Goal: Transaction & Acquisition: Purchase product/service

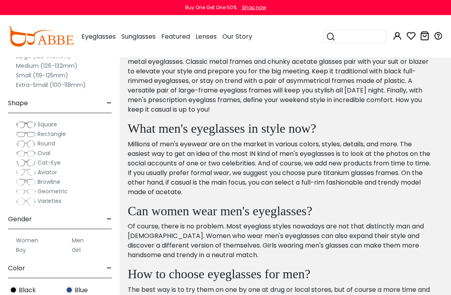
scroll to position [954, 0]
click at [38, 191] on span "Geometric" at bounding box center [52, 191] width 30 height 8
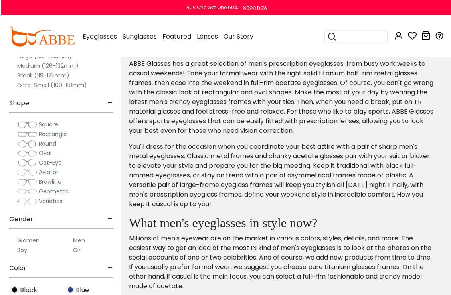
scroll to position [2456, 0]
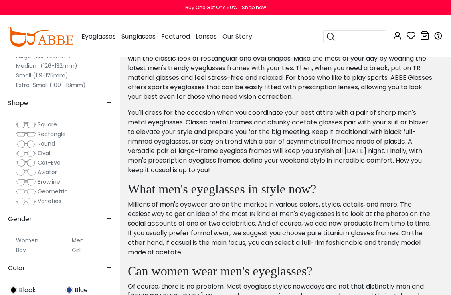
click at [83, 239] on label "Men" at bounding box center [78, 241] width 12 height 10
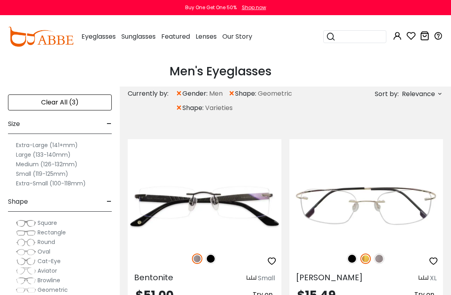
click at [35, 156] on label "Large (133-140mm)" at bounding box center [43, 155] width 55 height 10
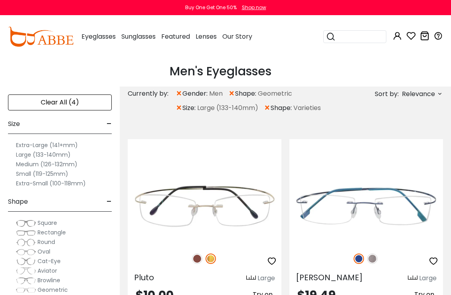
click at [239, 93] on span "shape:" at bounding box center [246, 94] width 23 height 10
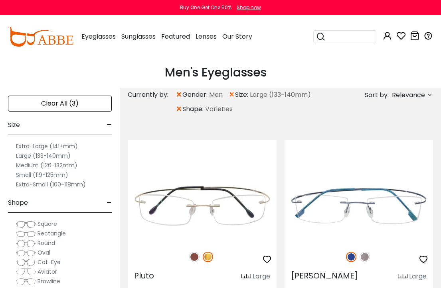
click at [187, 109] on span "shape:" at bounding box center [193, 110] width 23 height 10
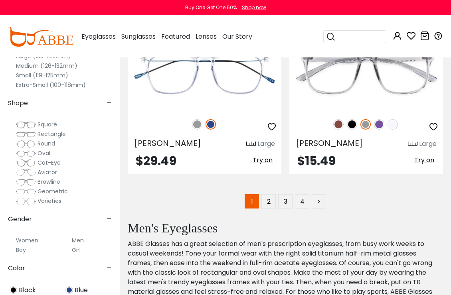
scroll to position [5742, 0]
click at [271, 202] on link "2" at bounding box center [268, 202] width 14 height 14
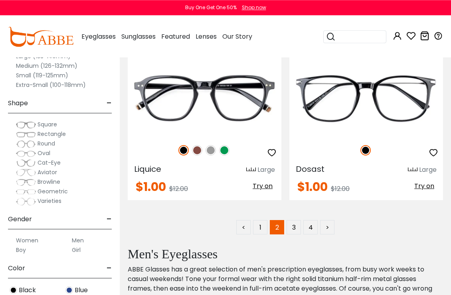
scroll to position [5700, 0]
click at [295, 228] on link "3" at bounding box center [293, 227] width 14 height 14
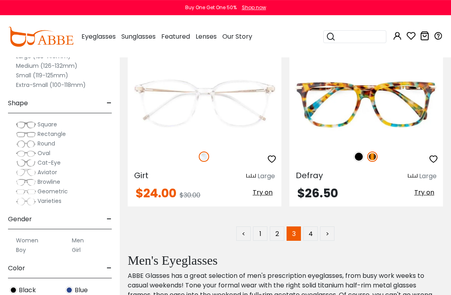
scroll to position [5694, 0]
click at [313, 235] on link "4" at bounding box center [310, 234] width 14 height 14
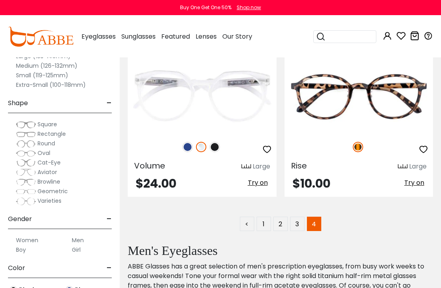
scroll to position [859, 0]
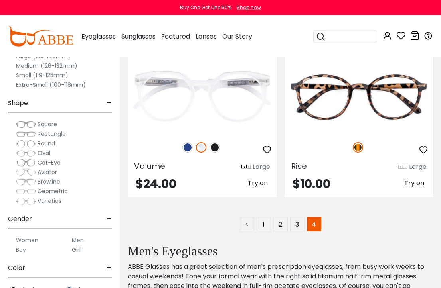
click at [301, 226] on link "3" at bounding box center [297, 224] width 14 height 14
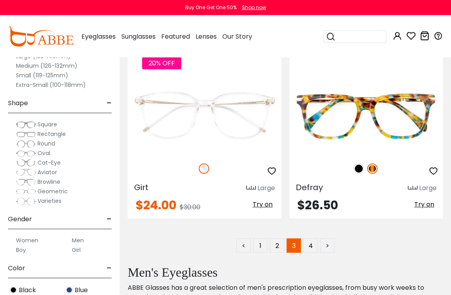
scroll to position [5682, 0]
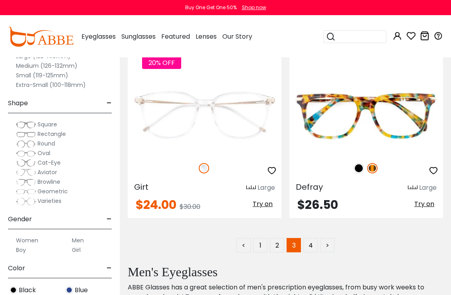
click at [0, 0] on img at bounding box center [0, 0] width 0 height 0
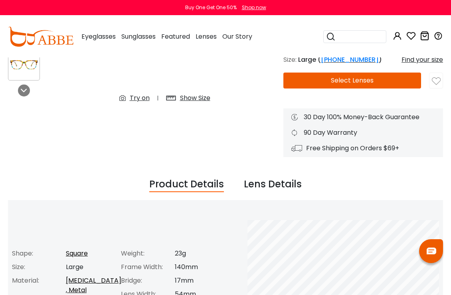
scroll to position [88, 0]
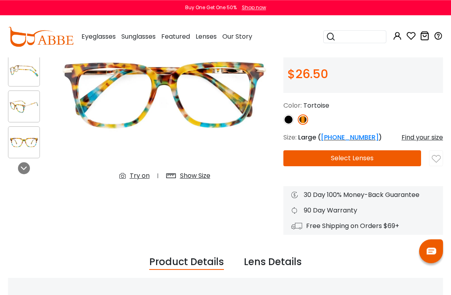
click at [368, 160] on button "Select Lenses" at bounding box center [352, 158] width 138 height 16
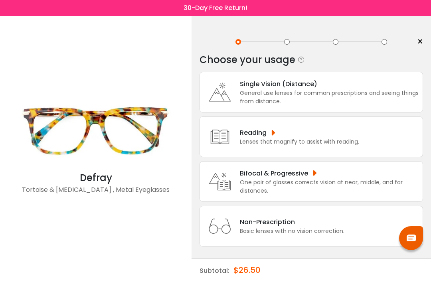
click at [333, 143] on div "Lenses that magnify to assist with reading." at bounding box center [299, 142] width 119 height 8
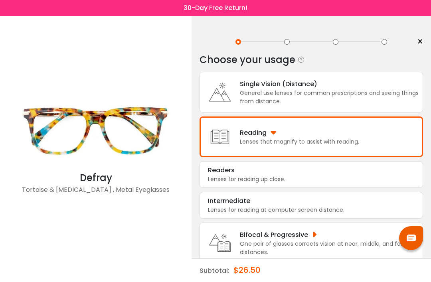
click at [289, 181] on div "Lenses for reading up close." at bounding box center [311, 179] width 207 height 8
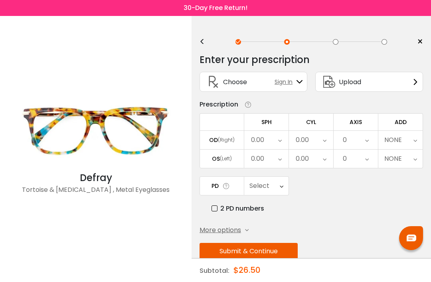
click at [273, 140] on div "0.00" at bounding box center [266, 140] width 44 height 18
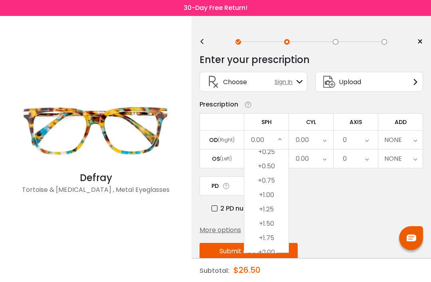
scroll to position [1184, 0]
click at [276, 223] on li "+1.50" at bounding box center [266, 222] width 44 height 14
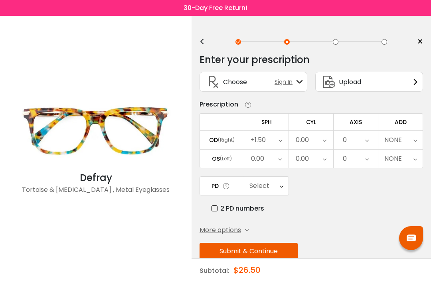
click at [285, 164] on div "0.00" at bounding box center [266, 159] width 44 height 18
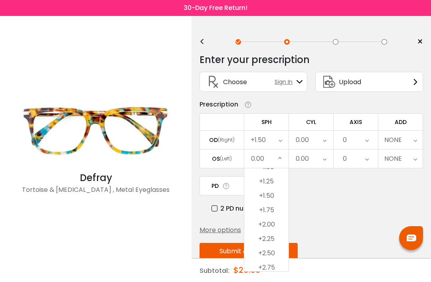
scroll to position [1229, 0]
click at [285, 201] on li "+1.50" at bounding box center [266, 196] width 44 height 14
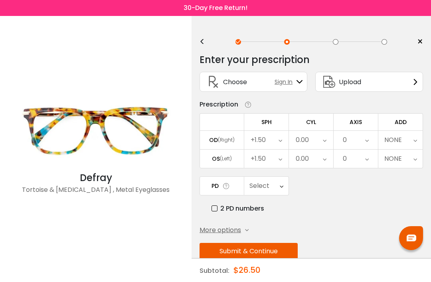
click at [323, 140] on icon at bounding box center [325, 140] width 4 height 18
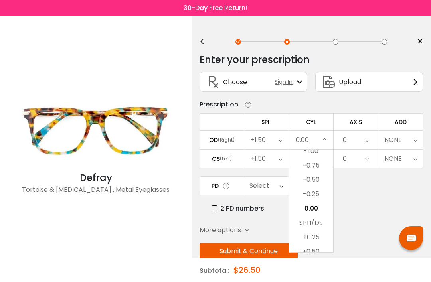
click at [322, 168] on li "-0.75" at bounding box center [311, 165] width 44 height 14
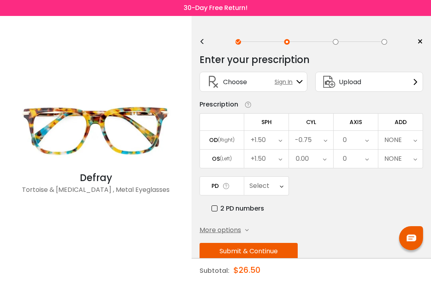
click at [327, 160] on div "0.00" at bounding box center [311, 159] width 44 height 18
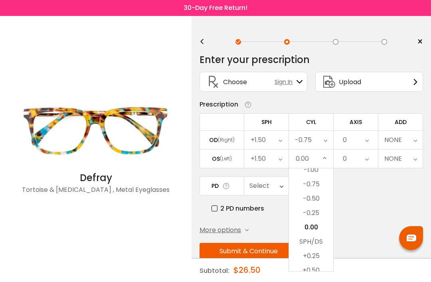
click at [322, 212] on li "-0.25" at bounding box center [311, 213] width 44 height 14
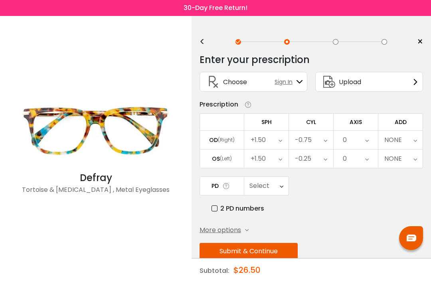
click at [369, 144] on icon at bounding box center [367, 140] width 4 height 18
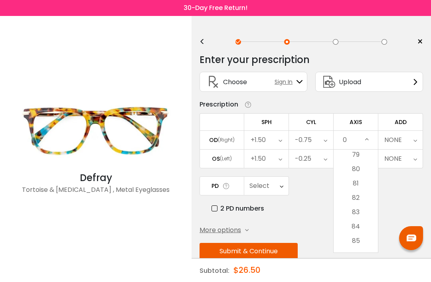
scroll to position [1138, 0]
click at [365, 242] on li "85" at bounding box center [355, 239] width 44 height 14
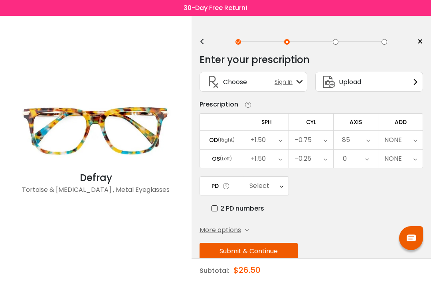
click at [371, 161] on div "0" at bounding box center [355, 159] width 44 height 18
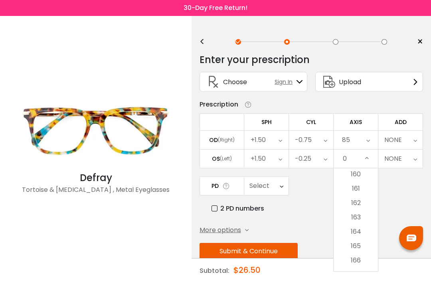
scroll to position [2300, 0]
click at [366, 250] on li "165" at bounding box center [355, 245] width 44 height 14
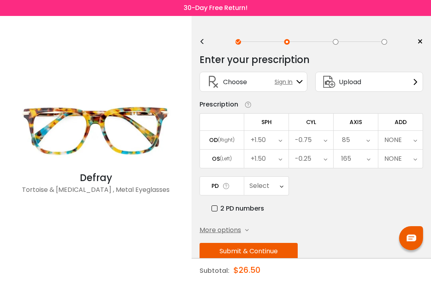
scroll to position [26, 0]
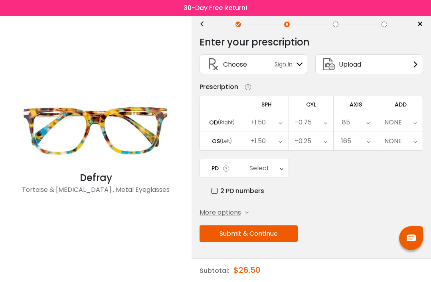
click at [269, 229] on button "Submit & Continue" at bounding box center [248, 233] width 98 height 17
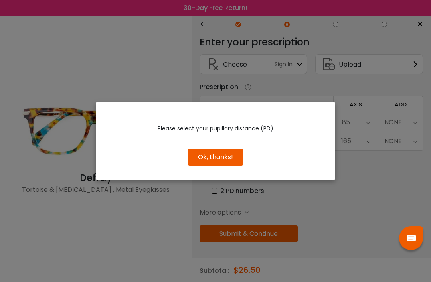
click at [229, 161] on button "Ok, thanks!" at bounding box center [215, 157] width 55 height 17
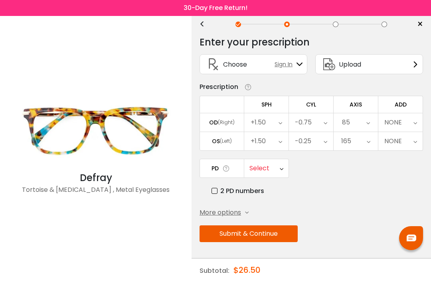
click at [278, 165] on div "Select" at bounding box center [266, 168] width 44 height 18
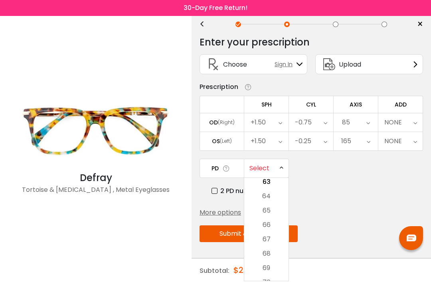
scroll to position [259, 0]
click at [276, 227] on li "67" at bounding box center [266, 227] width 44 height 14
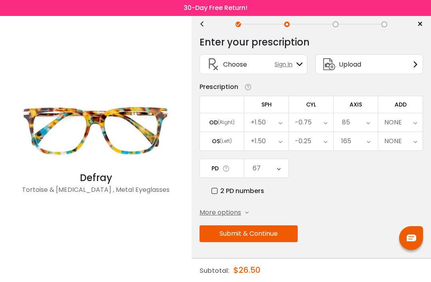
click at [277, 231] on button "Submit & Continue" at bounding box center [248, 233] width 98 height 17
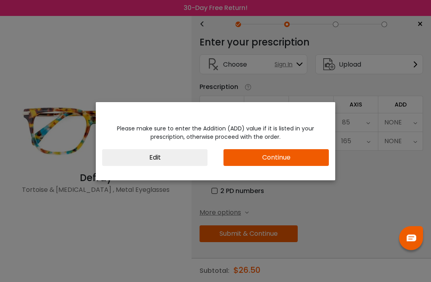
click at [294, 161] on button "Continue" at bounding box center [275, 157] width 105 height 17
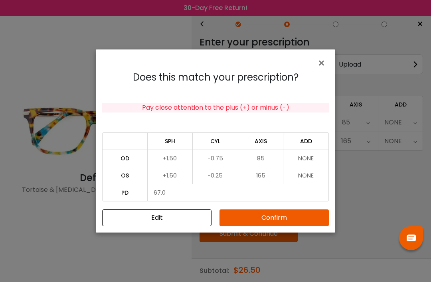
click at [294, 219] on button "Confirm" at bounding box center [273, 217] width 109 height 17
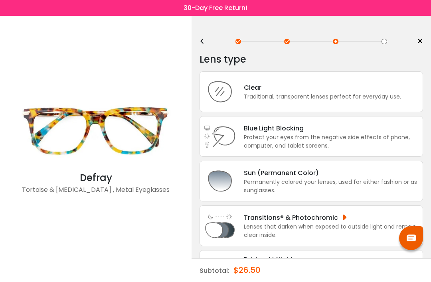
scroll to position [0, 0]
click at [318, 97] on div "Traditional, transparent lenses perfect for everyday use." at bounding box center [322, 97] width 157 height 8
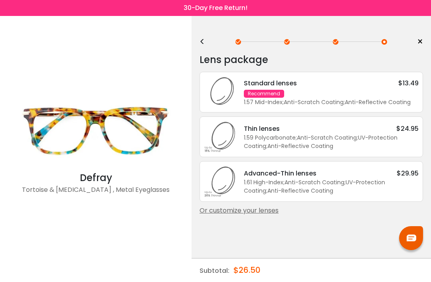
click at [267, 97] on div "Recommend" at bounding box center [264, 94] width 40 height 8
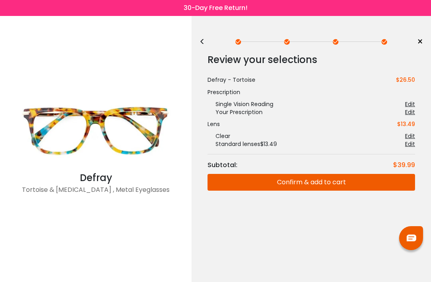
click at [307, 181] on button "Confirm & add to cart" at bounding box center [310, 182] width 207 height 17
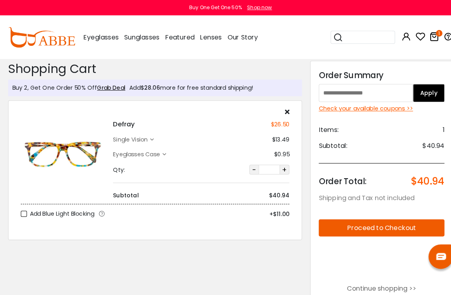
scroll to position [2, 0]
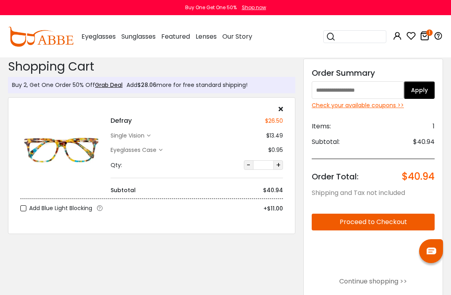
click at [363, 108] on div "Check your available coupons >>" at bounding box center [373, 105] width 123 height 8
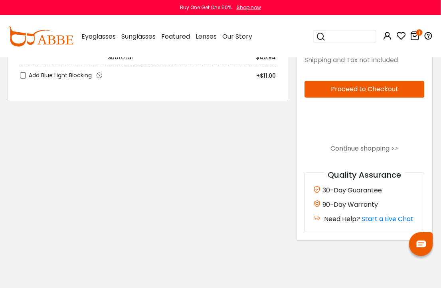
scroll to position [118, 0]
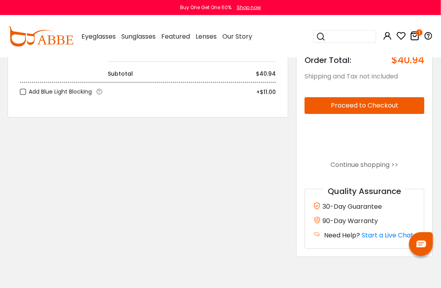
click at [373, 166] on link "Continue shopping >>" at bounding box center [365, 164] width 68 height 9
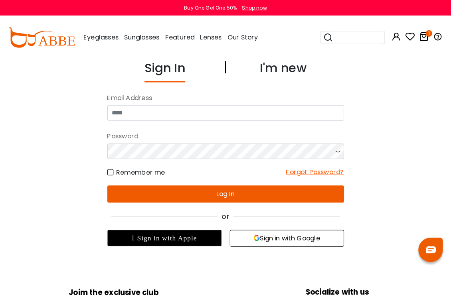
scroll to position [1, 0]
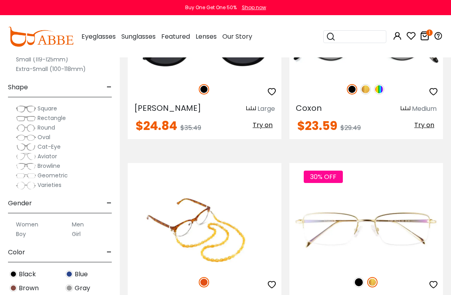
scroll to position [325, 0]
click at [83, 225] on label "Men" at bounding box center [78, 225] width 12 height 10
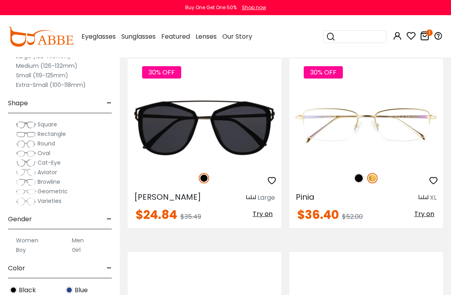
click at [22, 288] on span "Black" at bounding box center [27, 291] width 17 height 10
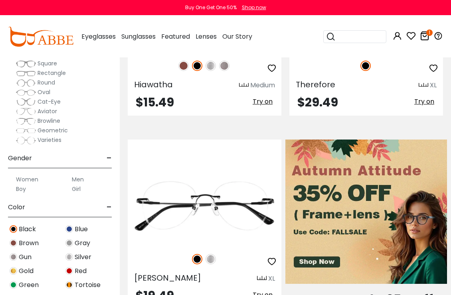
scroll to position [61, 0]
click at [83, 181] on label "Men" at bounding box center [78, 180] width 12 height 10
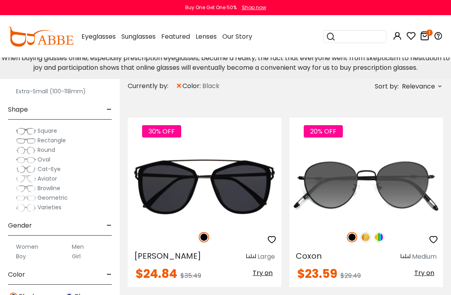
scroll to position [102, 0]
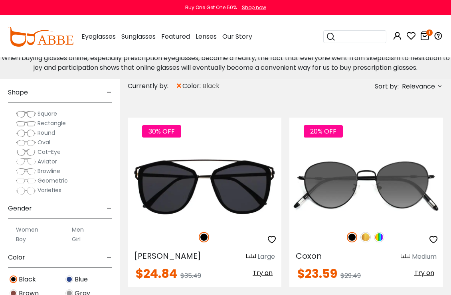
click at [81, 230] on label "Men" at bounding box center [78, 230] width 12 height 10
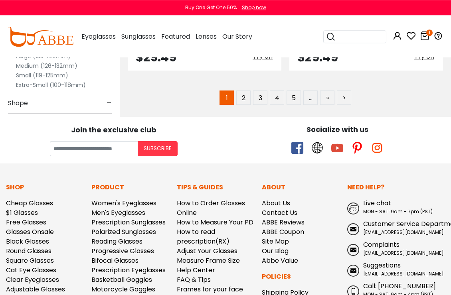
scroll to position [6015, 0]
click at [245, 97] on link "2" at bounding box center [243, 98] width 14 height 14
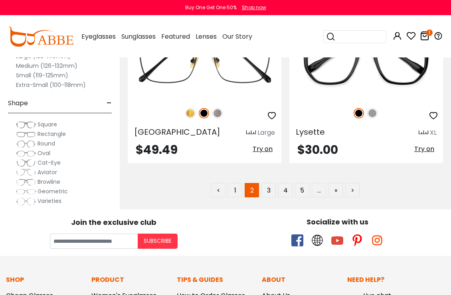
scroll to position [5926, 0]
click at [270, 183] on link "3" at bounding box center [268, 190] width 14 height 14
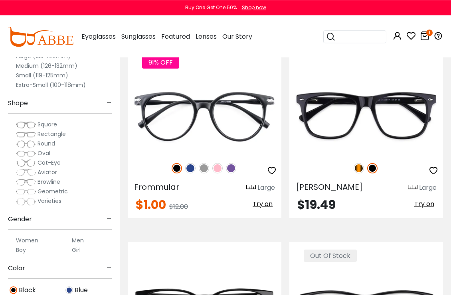
scroll to position [2182, 0]
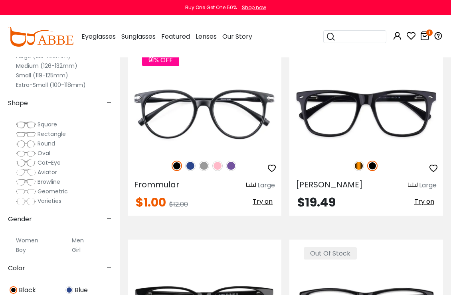
click at [0, 0] on img at bounding box center [0, 0] width 0 height 0
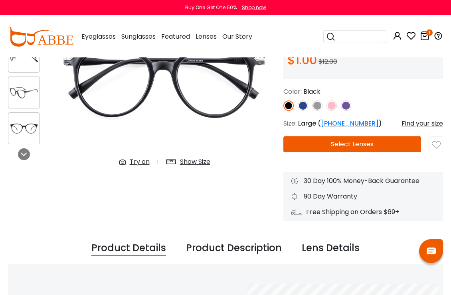
scroll to position [117, 0]
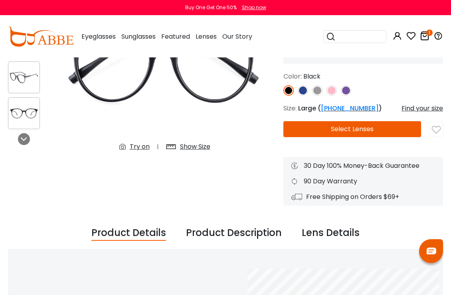
click at [365, 131] on button "Select Lenses" at bounding box center [352, 129] width 138 height 16
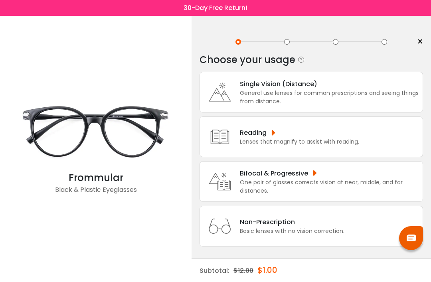
click at [274, 142] on div "Lenses that magnify to assist with reading." at bounding box center [299, 142] width 119 height 8
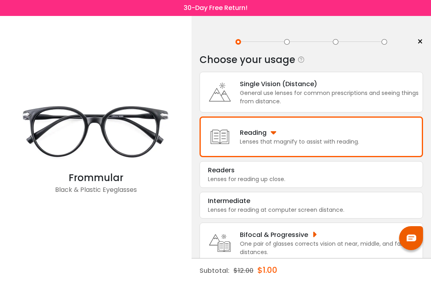
click at [256, 175] on div "Readers" at bounding box center [311, 171] width 207 height 10
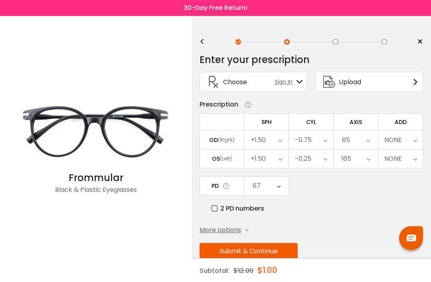
scroll to position [26, 0]
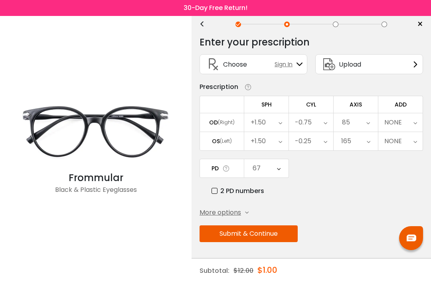
click at [257, 230] on button "Submit & Continue" at bounding box center [248, 233] width 98 height 17
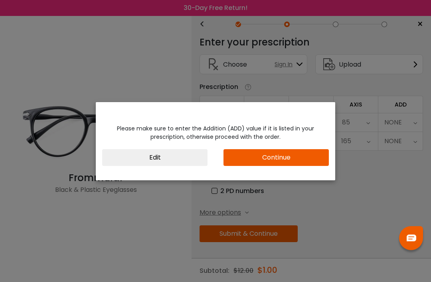
click at [288, 164] on button "Continue" at bounding box center [275, 157] width 105 height 17
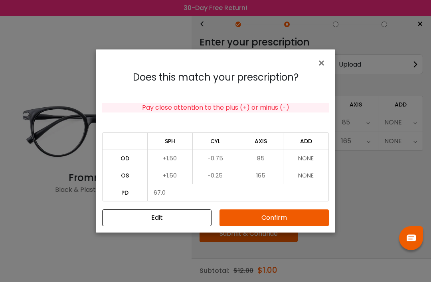
click at [287, 221] on button "Confirm" at bounding box center [273, 217] width 109 height 17
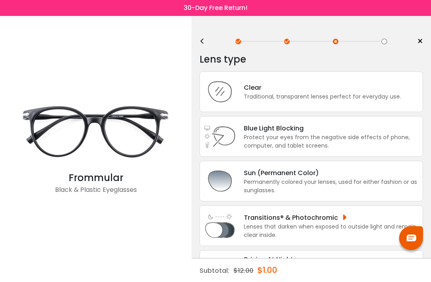
scroll to position [0, 0]
click at [331, 99] on div "Traditional, transparent lenses perfect for everyday use." at bounding box center [322, 97] width 157 height 8
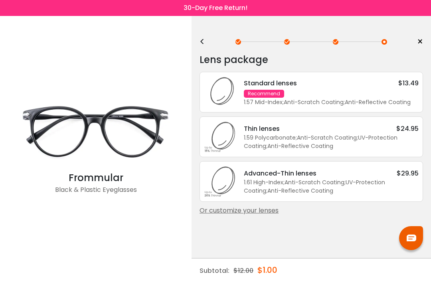
click at [324, 92] on div "Standard lenses $13.49 Recommend 1.57 Mid-Index ; Anti-Scratch Coating ; Anti-R…" at bounding box center [327, 92] width 183 height 28
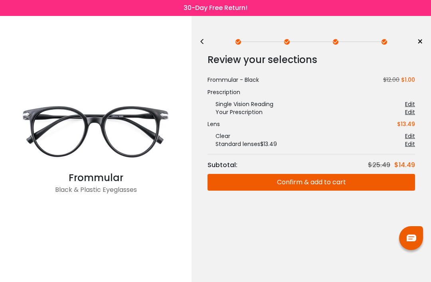
click at [277, 184] on button "Confirm & add to cart" at bounding box center [310, 182] width 207 height 17
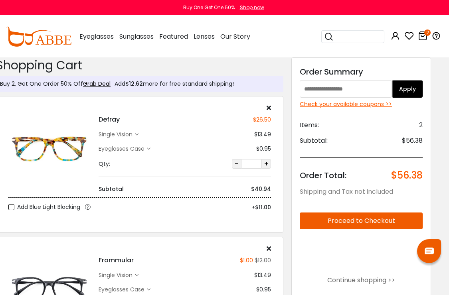
scroll to position [5, 8]
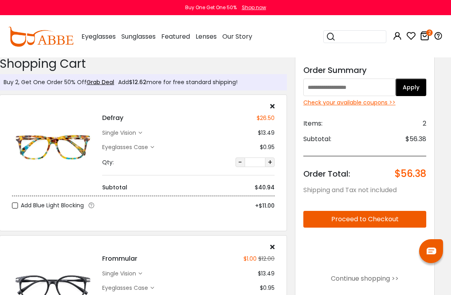
click at [278, 104] on div "Defray $26.50 single vision $13.49 Eyeglasses Case" at bounding box center [188, 147] width 180 height 89
click at [272, 109] on icon at bounding box center [272, 106] width 4 height 6
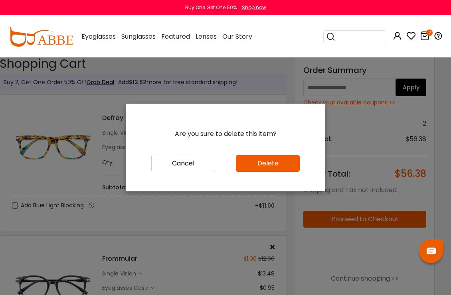
click at [273, 172] on button "Delete" at bounding box center [268, 163] width 64 height 17
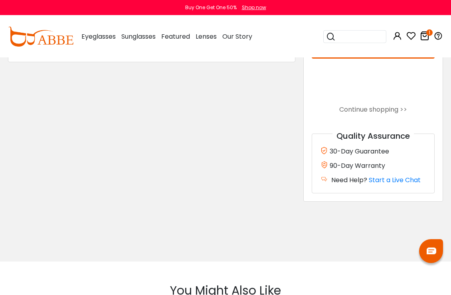
scroll to position [172, 0]
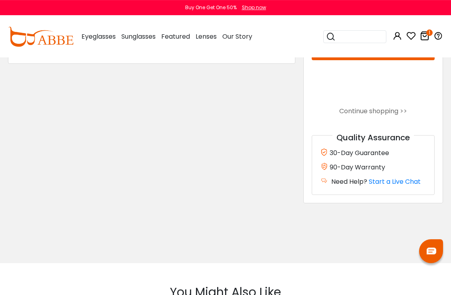
click at [375, 115] on link "Continue shopping >>" at bounding box center [373, 111] width 68 height 9
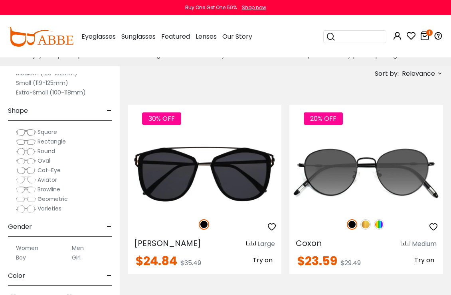
scroll to position [53, 0]
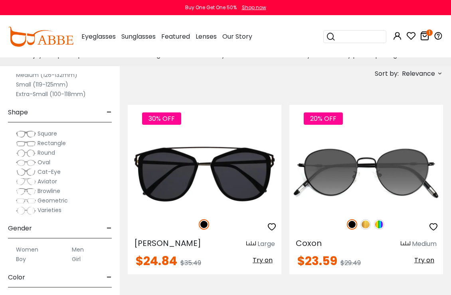
click at [83, 249] on label "Men" at bounding box center [78, 250] width 12 height 10
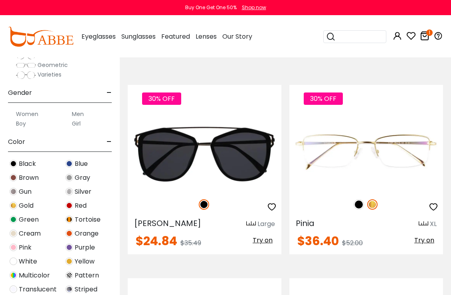
scroll to position [186, 0]
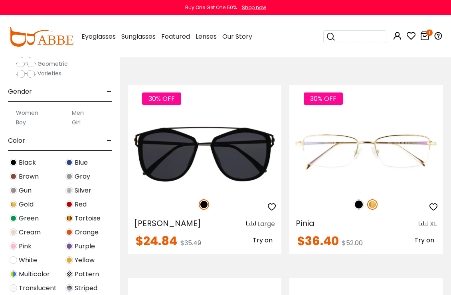
click at [26, 162] on span "Black" at bounding box center [27, 163] width 17 height 10
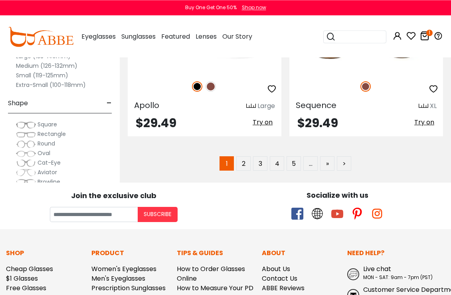
scroll to position [5949, 0]
click at [246, 166] on link "2" at bounding box center [243, 163] width 14 height 14
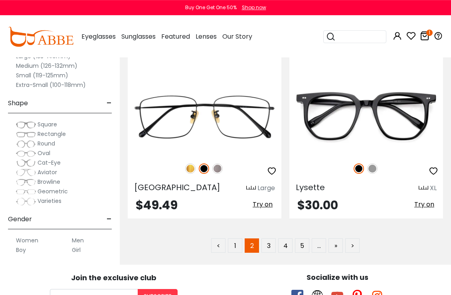
scroll to position [5870, 0]
click at [272, 239] on link "3" at bounding box center [268, 246] width 14 height 14
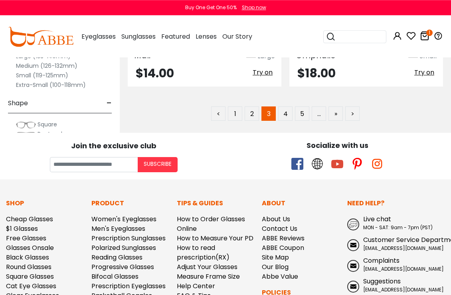
scroll to position [5790, 0]
click at [289, 114] on link "4" at bounding box center [285, 114] width 14 height 14
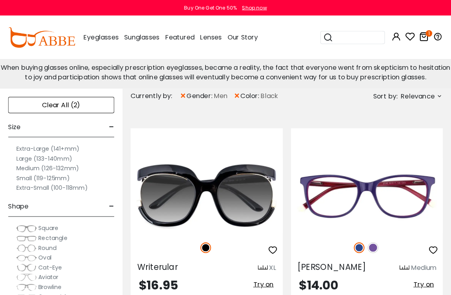
scroll to position [170, 0]
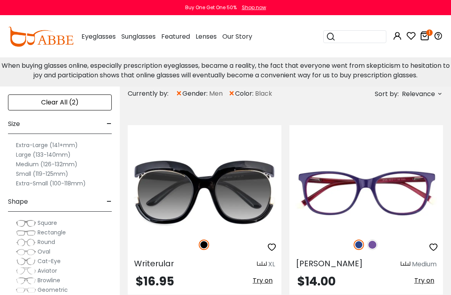
click at [32, 155] on label "Large (133-140mm)" at bounding box center [43, 155] width 55 height 10
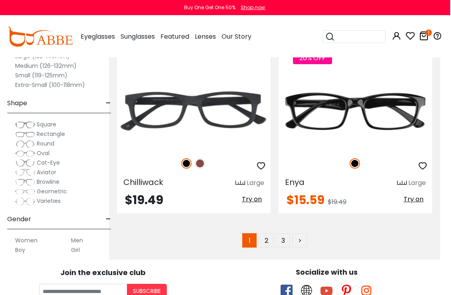
scroll to position [5906, 10]
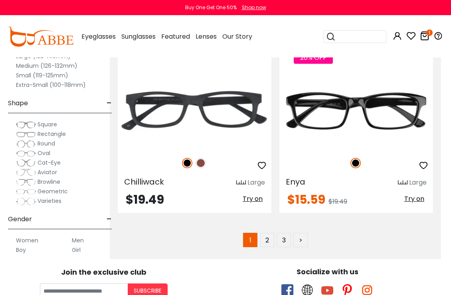
click at [272, 233] on link "2" at bounding box center [267, 240] width 14 height 14
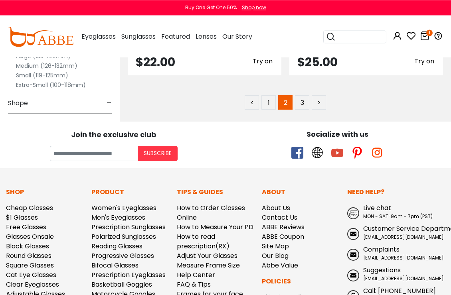
scroll to position [6008, 0]
click at [303, 108] on link "3" at bounding box center [302, 102] width 14 height 14
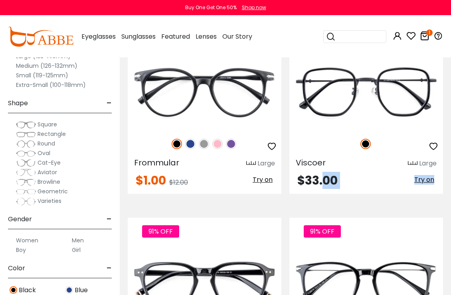
click at [0, 0] on img at bounding box center [0, 0] width 0 height 0
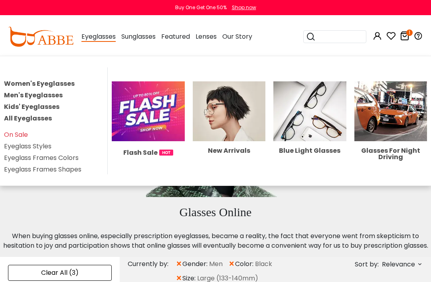
click at [153, 111] on img at bounding box center [148, 111] width 73 height 60
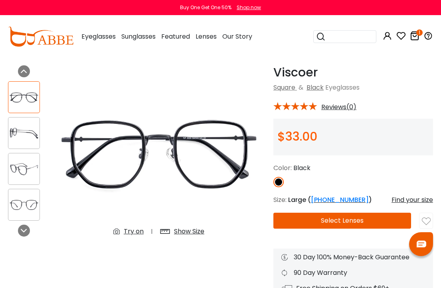
scroll to position [27, 0]
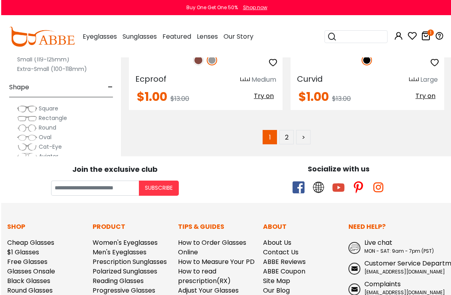
scroll to position [5959, 0]
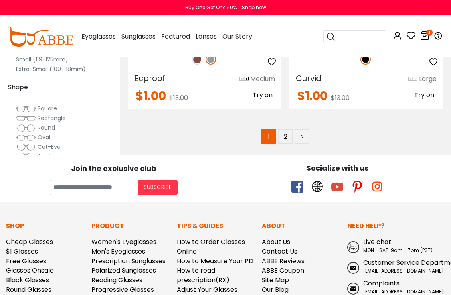
click at [283, 136] on link "2" at bounding box center [285, 136] width 14 height 14
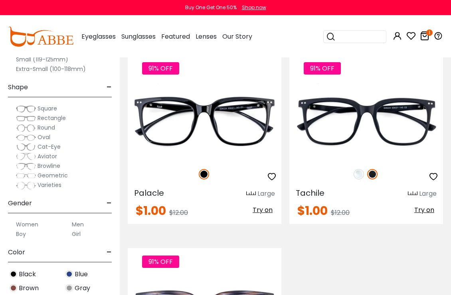
scroll to position [1383, 0]
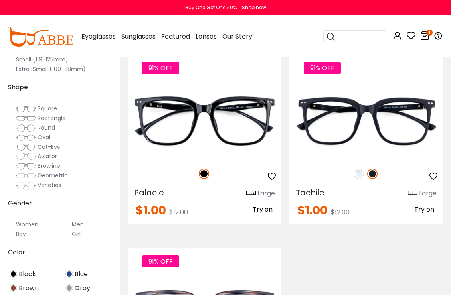
click at [0, 0] on img at bounding box center [0, 0] width 0 height 0
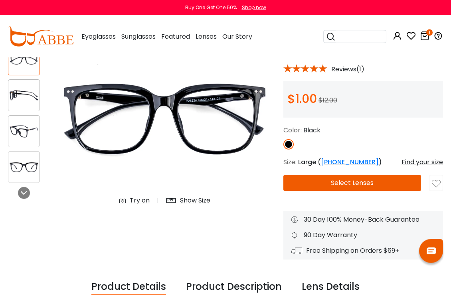
scroll to position [67, 0]
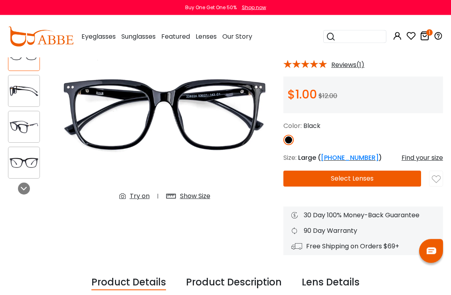
click at [389, 180] on button "Select Lenses" at bounding box center [352, 179] width 138 height 16
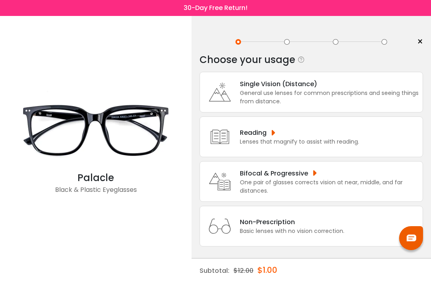
click at [318, 90] on div "General use lenses for common prescriptions and seeing things from distance." at bounding box center [329, 97] width 179 height 17
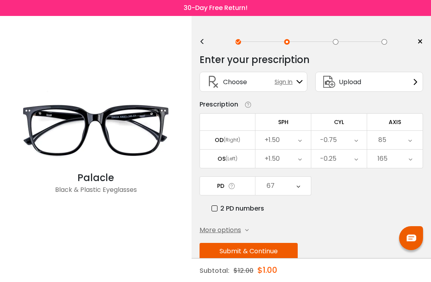
click at [297, 140] on div "+1.50" at bounding box center [282, 140] width 55 height 18
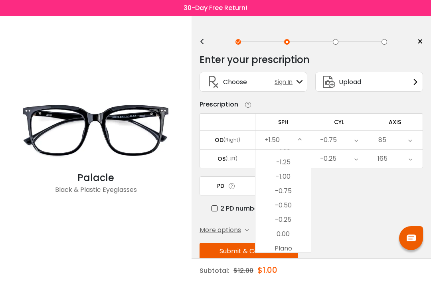
scroll to position [1071, 0]
click at [291, 192] on li "-0.75" at bounding box center [282, 191] width 55 height 14
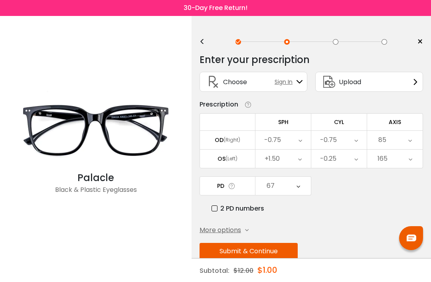
click at [302, 160] on icon at bounding box center [300, 159] width 4 height 18
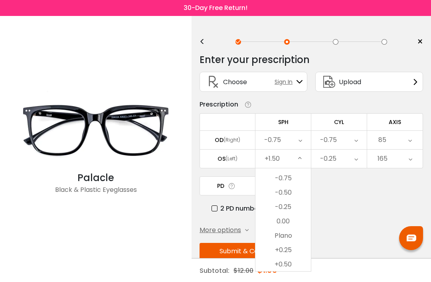
scroll to position [1079, 0]
click at [292, 204] on li "-0.75" at bounding box center [282, 202] width 55 height 14
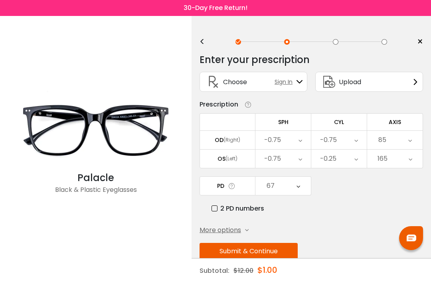
click at [350, 143] on div "-0.75" at bounding box center [338, 140] width 55 height 18
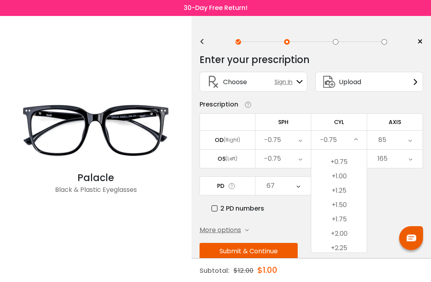
scroll to position [397, 0]
click at [348, 164] on li "+0.75" at bounding box center [338, 161] width 55 height 14
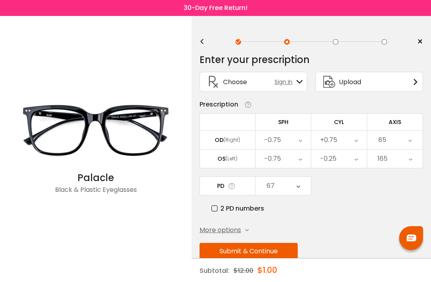
click at [357, 158] on icon at bounding box center [356, 159] width 4 height 18
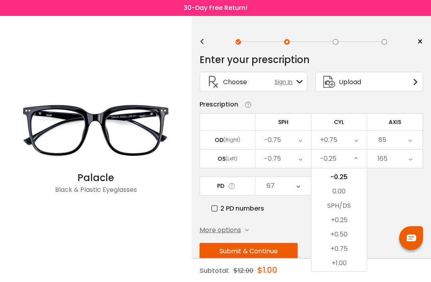
scroll to position [332, 0]
click at [345, 221] on li "+0.25" at bounding box center [338, 217] width 55 height 14
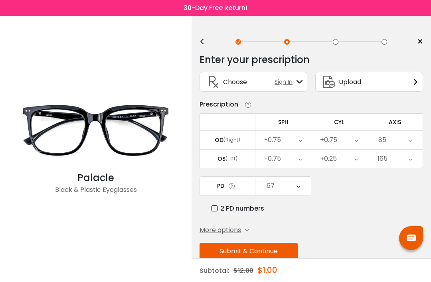
click at [298, 188] on icon at bounding box center [298, 186] width 4 height 18
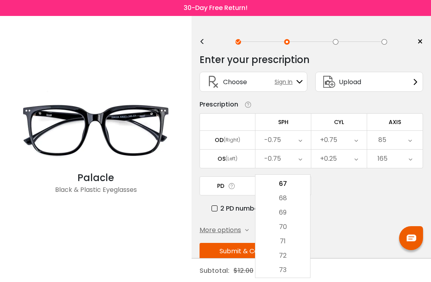
scroll to position [300, 0]
click at [288, 227] on li "70" at bounding box center [282, 227] width 55 height 14
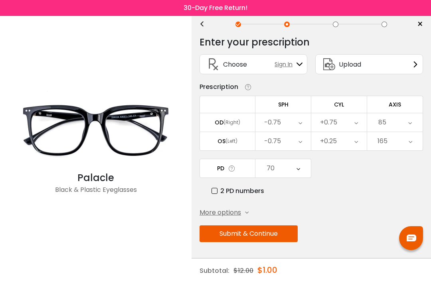
scroll to position [26, 0]
click at [269, 230] on button "Submit & Continue" at bounding box center [248, 233] width 98 height 17
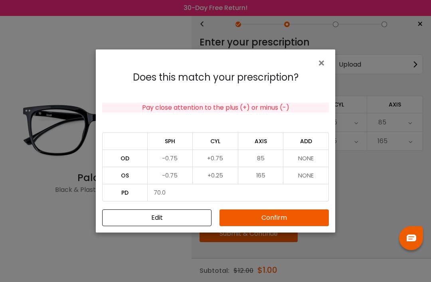
click at [283, 223] on button "Confirm" at bounding box center [273, 217] width 109 height 17
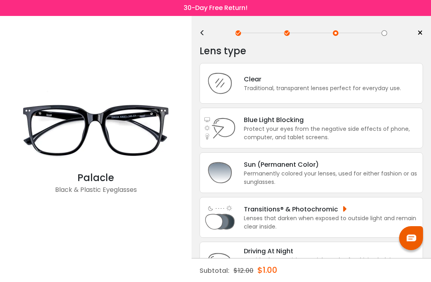
scroll to position [0, 0]
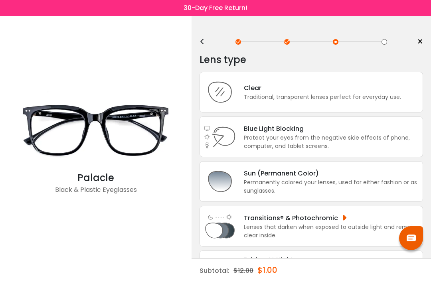
click at [282, 189] on div "Permanently colored your lenses, used for either fashion or as sunglasses." at bounding box center [331, 186] width 175 height 17
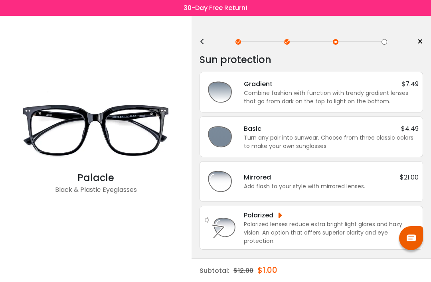
click at [294, 136] on div "Turn any pair into sunwear. Choose from three classic colors to make your own s…" at bounding box center [331, 142] width 175 height 17
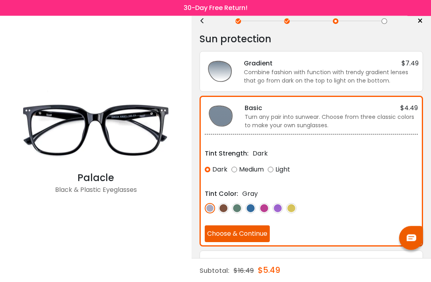
scroll to position [22, 0]
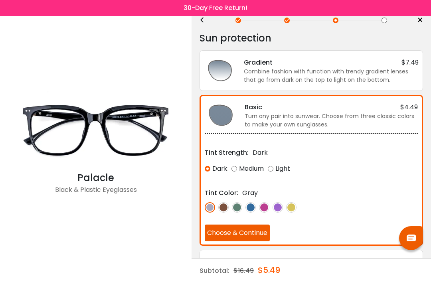
click at [209, 210] on img at bounding box center [210, 207] width 10 height 10
click at [249, 234] on button "Choose & Continue" at bounding box center [237, 233] width 65 height 17
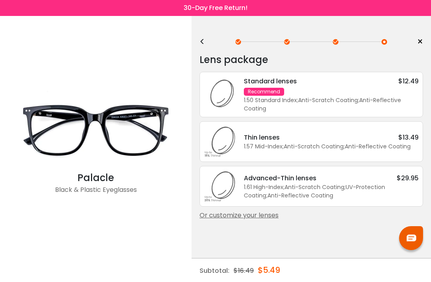
scroll to position [0, 0]
click at [278, 99] on div "1.50 Standard Index ; Anti-Scratch Coating ; Anti-Reflective Coating ;" at bounding box center [331, 104] width 175 height 17
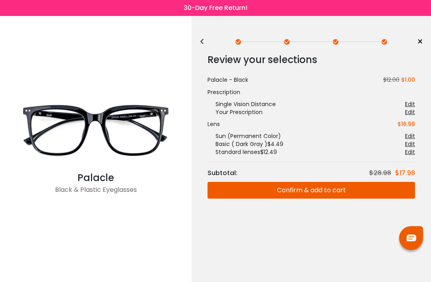
click at [367, 194] on button "Confirm & add to cart" at bounding box center [310, 190] width 207 height 17
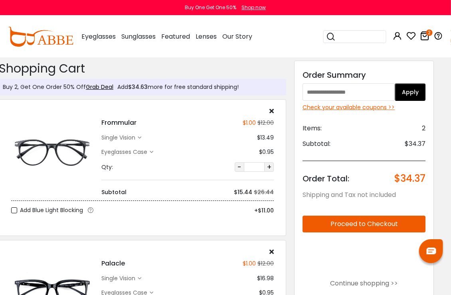
scroll to position [0, 10]
click at [248, 10] on div "Shop now" at bounding box center [254, 7] width 24 height 7
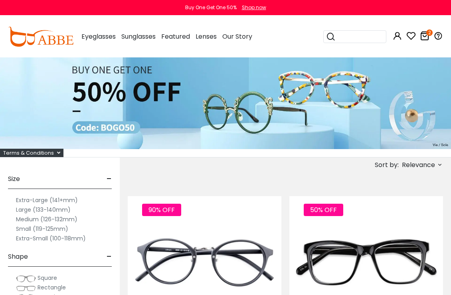
click at [427, 36] on icon "2" at bounding box center [429, 33] width 6 height 6
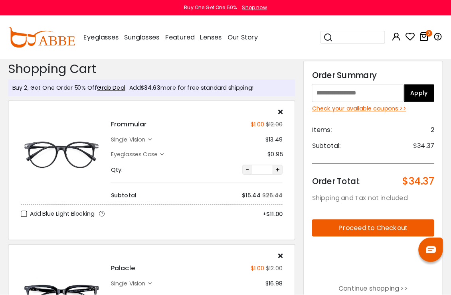
scroll to position [2, 0]
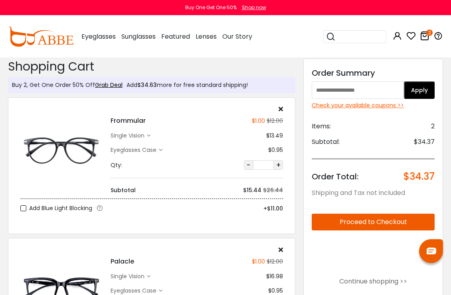
click at [353, 92] on input "text" at bounding box center [358, 90] width 92 height 18
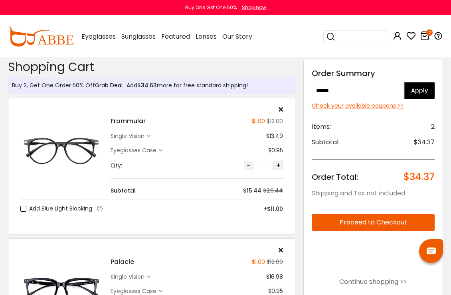
type input "******"
click at [420, 94] on button "Apply" at bounding box center [419, 91] width 31 height 18
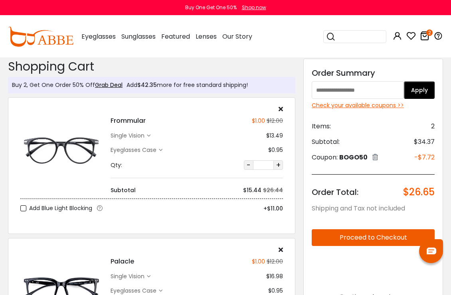
scroll to position [27, 0]
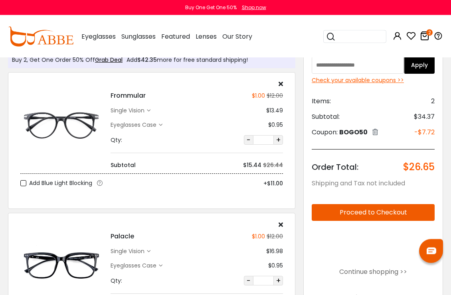
click at [373, 215] on button "Proceed to Checkout" at bounding box center [373, 212] width 123 height 17
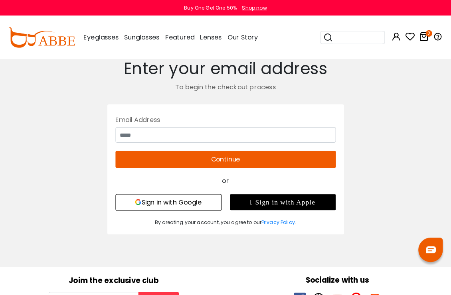
scroll to position [1, 0]
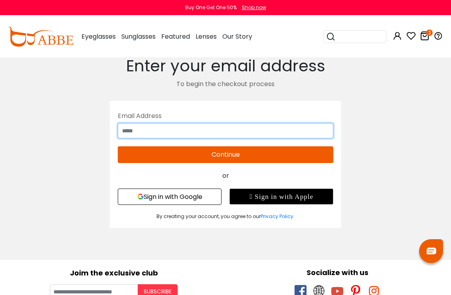
click at [281, 137] on input "text" at bounding box center [225, 130] width 215 height 15
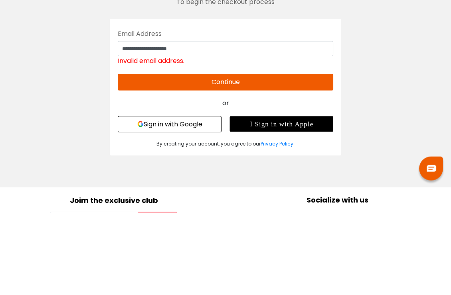
click at [294, 156] on button "Continue" at bounding box center [225, 164] width 215 height 17
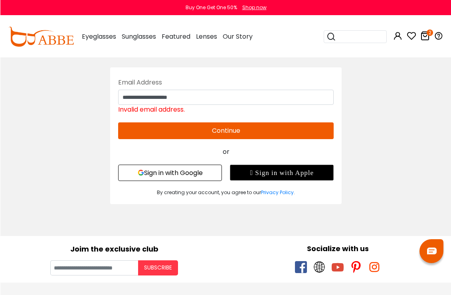
scroll to position [0, 0]
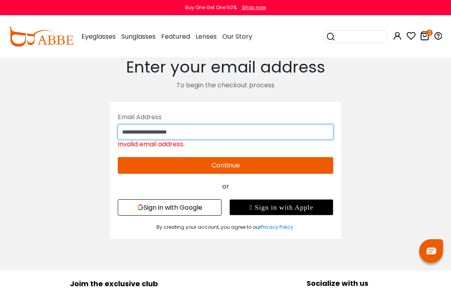
click at [233, 133] on input "**********" at bounding box center [225, 131] width 215 height 15
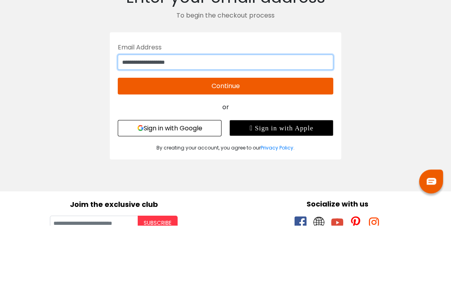
type input "**********"
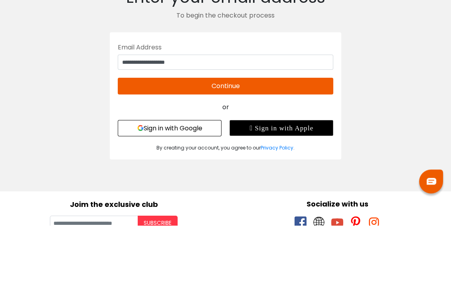
click at [277, 148] on button "Continue" at bounding box center [225, 156] width 215 height 17
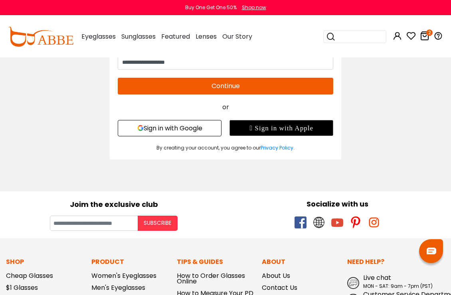
type input "**********"
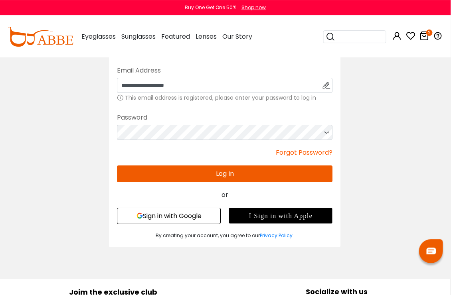
scroll to position [10, 0]
click at [179, 217] on button "Sign in with Google" at bounding box center [170, 216] width 104 height 16
click at [187, 217] on button "Sign in with Google" at bounding box center [170, 216] width 104 height 16
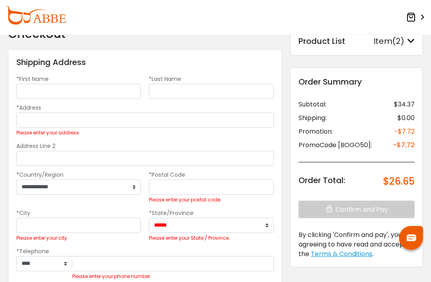
scroll to position [27, 0]
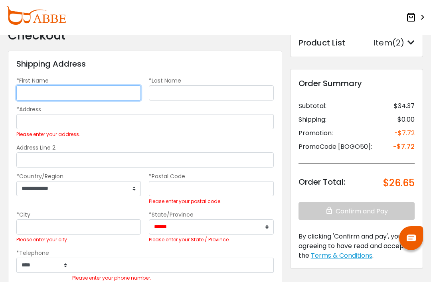
click at [105, 95] on input "*First Name" at bounding box center [78, 92] width 124 height 15
type input "******"
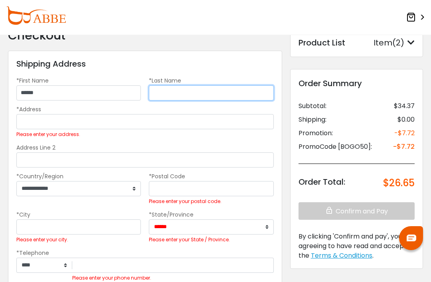
click at [195, 93] on input "*Last Name" at bounding box center [211, 92] width 124 height 15
type input "********"
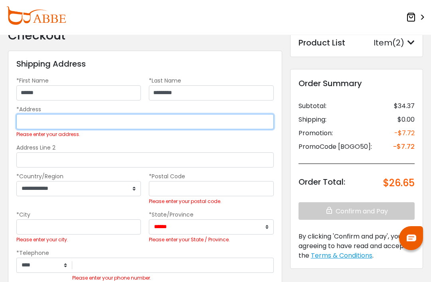
click at [91, 123] on input "*Address" at bounding box center [144, 121] width 257 height 15
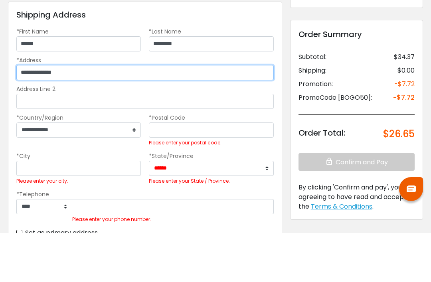
type input "**********"
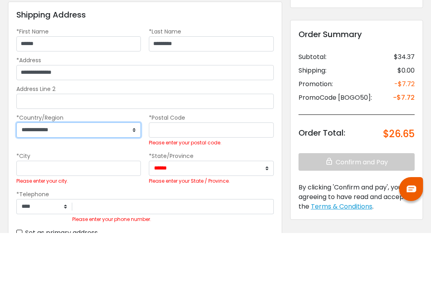
click at [134, 172] on select "**********" at bounding box center [78, 179] width 124 height 15
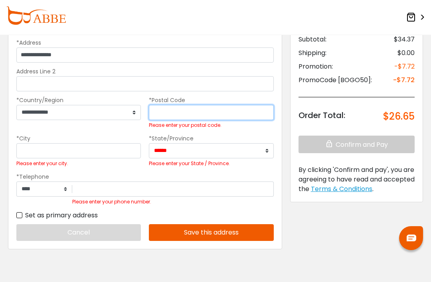
click at [195, 118] on input "*Postal Code" at bounding box center [211, 112] width 124 height 15
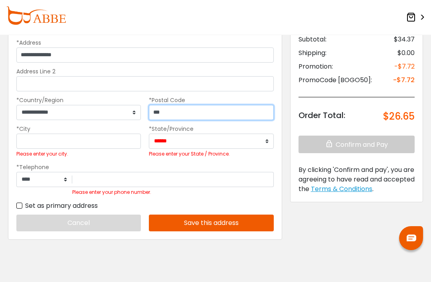
scroll to position [84, 0]
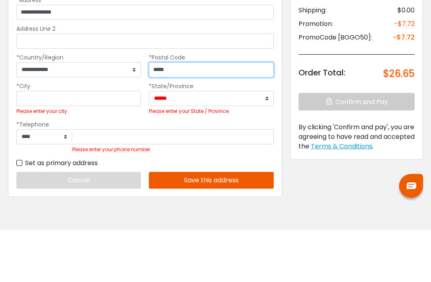
type input "*****"
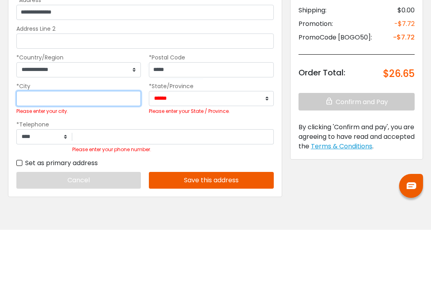
click at [91, 143] on input "*City" at bounding box center [78, 150] width 124 height 15
type input "******"
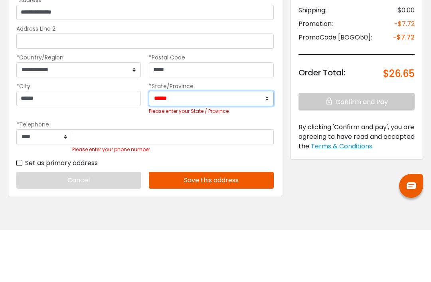
click at [264, 143] on select "**********" at bounding box center [211, 150] width 124 height 15
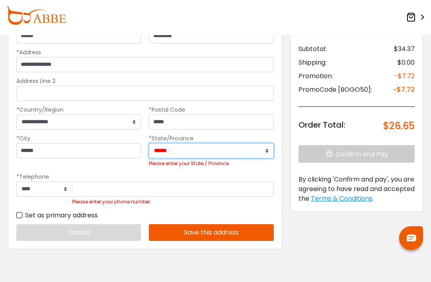
select select "**"
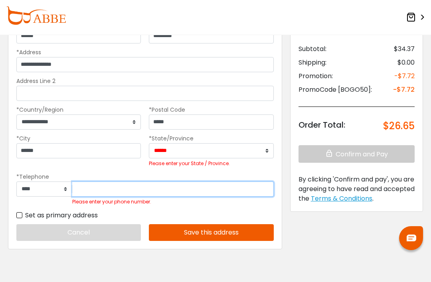
click at [128, 201] on div "Please enter your phone number." at bounding box center [172, 193] width 201 height 25
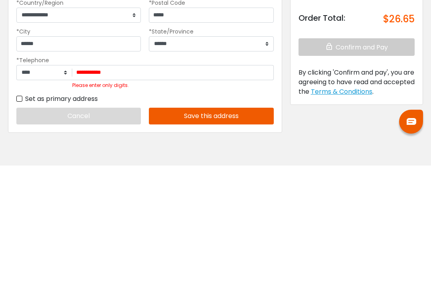
click at [222, 224] on button "Save this address" at bounding box center [211, 232] width 124 height 17
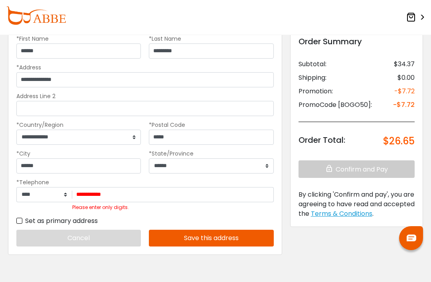
scroll to position [68, 0]
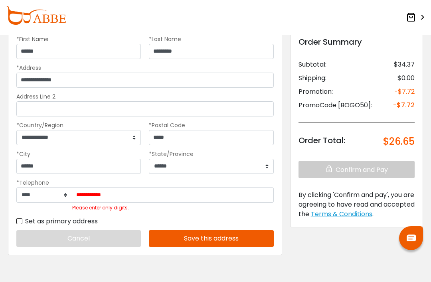
click at [211, 239] on button "Save this address" at bounding box center [211, 238] width 124 height 17
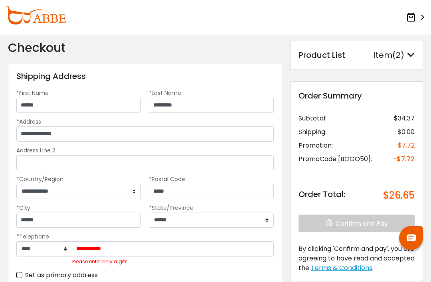
scroll to position [16, 0]
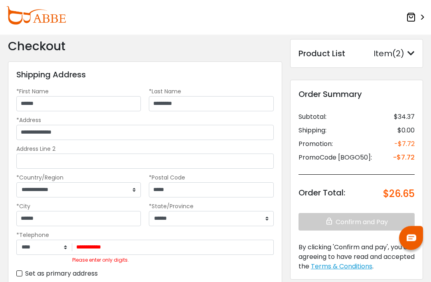
click at [361, 221] on div "Order Summary Subtotal: $34.37 Shipping: $0.00 Promotion: -$7.72 PromoCode [BOG…" at bounding box center [356, 160] width 116 height 142
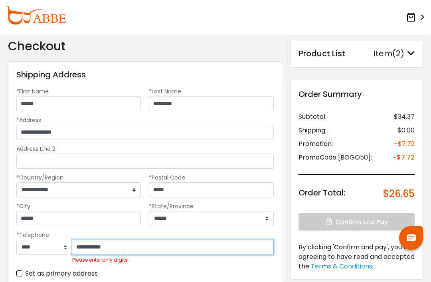
click at [161, 249] on input "**********" at bounding box center [172, 247] width 201 height 15
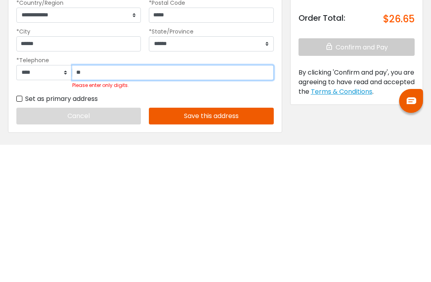
type input "*"
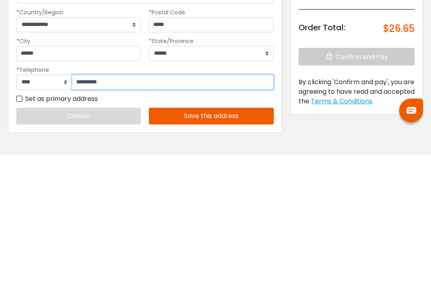
type input "**********"
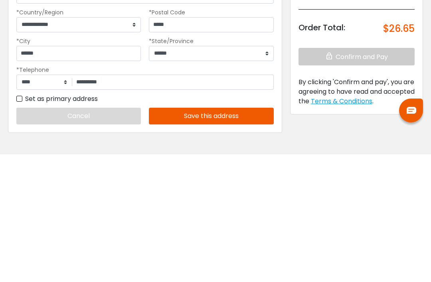
click at [216, 235] on button "Save this address" at bounding box center [211, 243] width 124 height 17
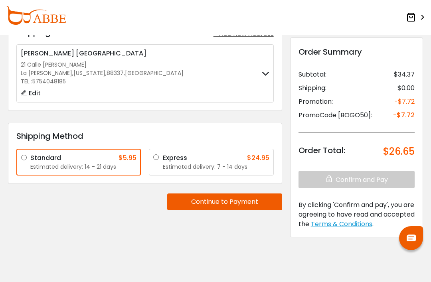
scroll to position [45, 0]
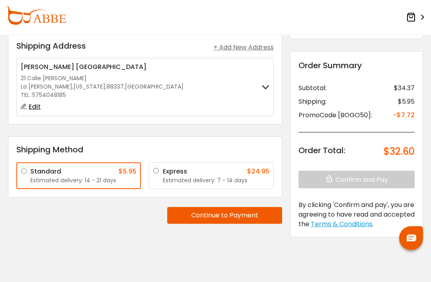
click at [222, 219] on button "Continue to Payment" at bounding box center [224, 215] width 115 height 17
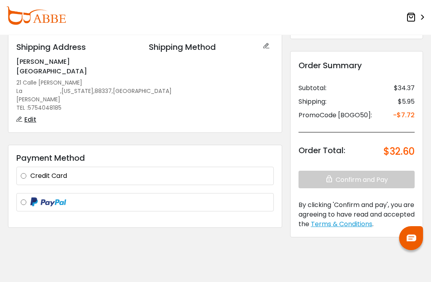
click at [158, 171] on label "Credit Card" at bounding box center [149, 176] width 239 height 10
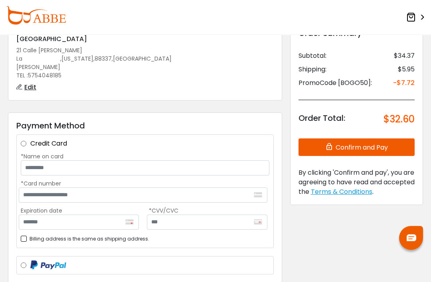
scroll to position [102, 0]
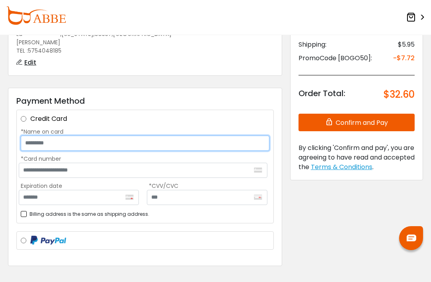
click at [134, 136] on input "*Name on card" at bounding box center [145, 143] width 249 height 15
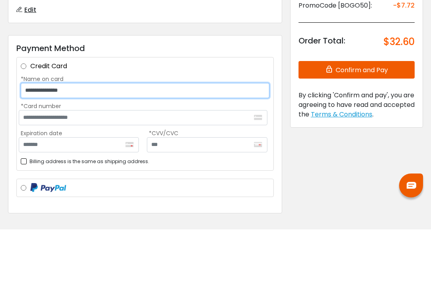
type input "**********"
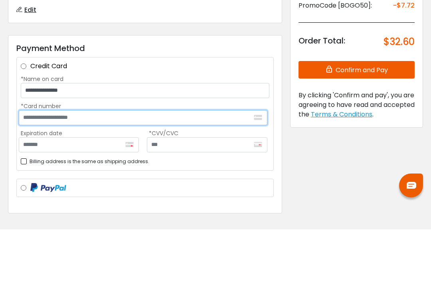
click at [94, 163] on input "*Card number" at bounding box center [143, 170] width 249 height 15
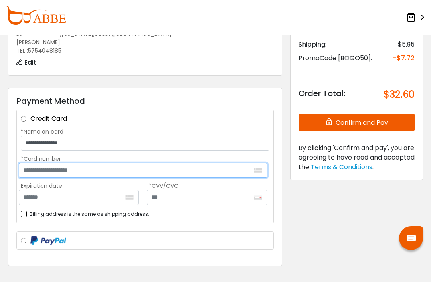
click at [88, 163] on input "*Card number" at bounding box center [143, 170] width 249 height 15
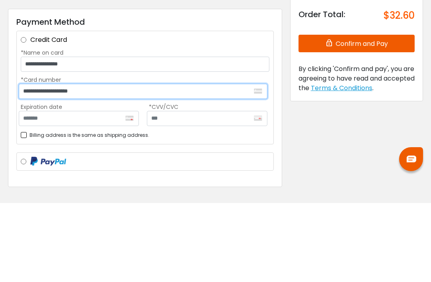
type input "**********"
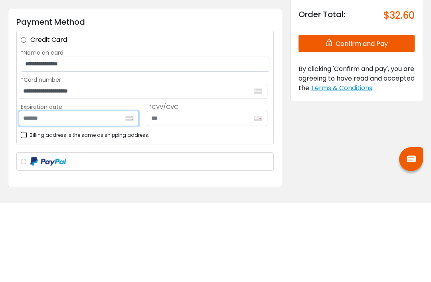
click at [65, 190] on input "Expiration date" at bounding box center [79, 197] width 120 height 15
type input "*******"
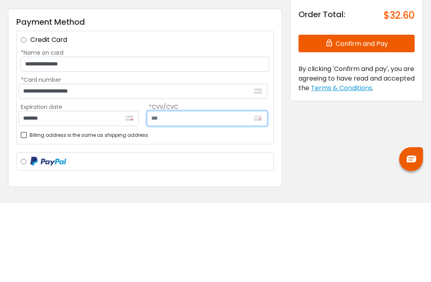
click at [181, 190] on input "text" at bounding box center [207, 197] width 120 height 15
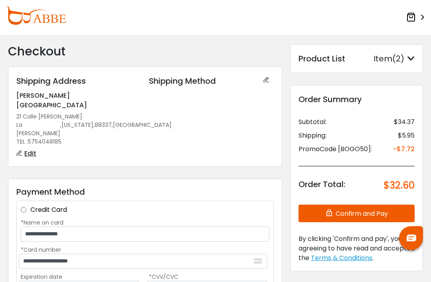
scroll to position [10, 0]
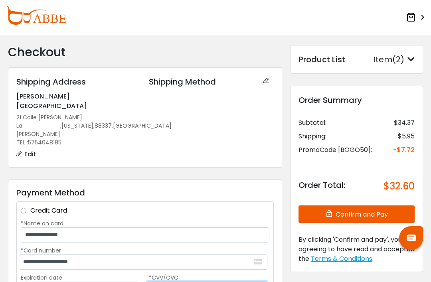
type input "***"
click at [357, 214] on button "Confirm and Pay" at bounding box center [356, 214] width 116 height 18
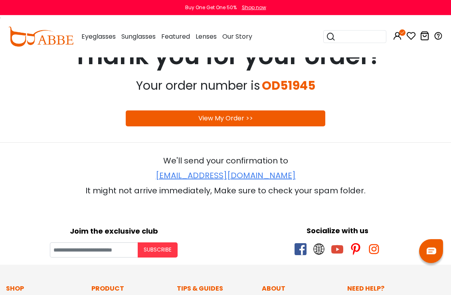
scroll to position [46, 0]
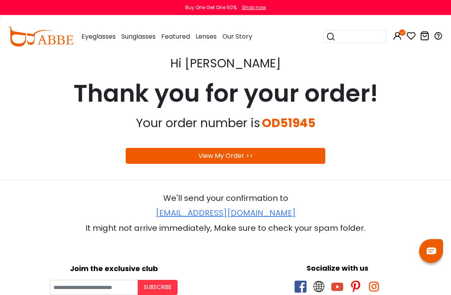
click at [291, 158] on div "View My Order >>" at bounding box center [225, 156] width 199 height 16
click at [282, 156] on div "View My Order >>" at bounding box center [225, 156] width 199 height 16
click at [225, 157] on link "View My Order >>" at bounding box center [225, 155] width 55 height 9
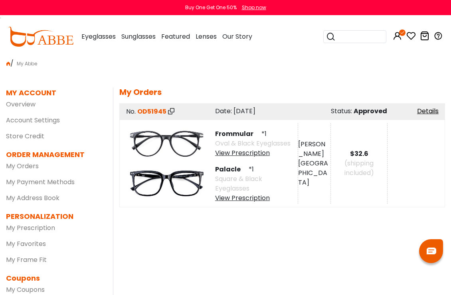
click at [450, 124] on div "MY ACCOUNT SETTINGS | edit First Name: [PERSON_NAME] Last Name: Richmond PartyI…" at bounding box center [282, 203] width 338 height 233
